Goal: Check status: Check status

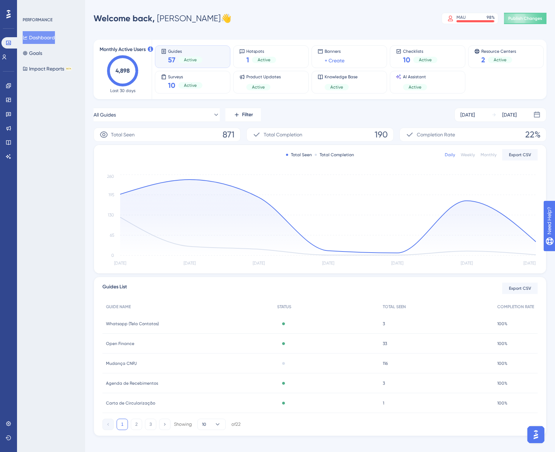
click at [62, 150] on div "PERFORMANCE Dashboard Goals Impact Reports BETA" at bounding box center [51, 226] width 68 height 452
